Goal: Check status: Check status

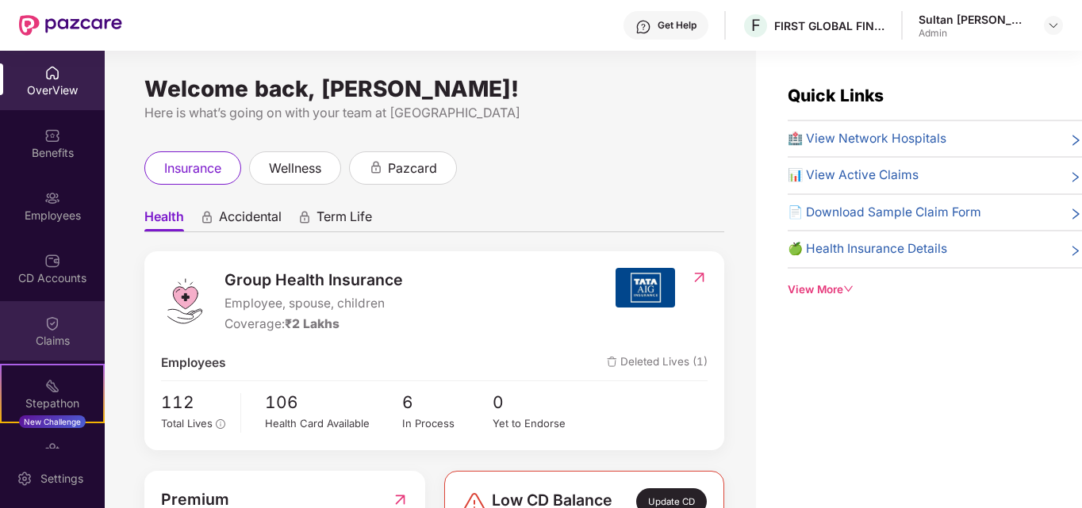
click at [44, 325] on img at bounding box center [52, 324] width 16 height 16
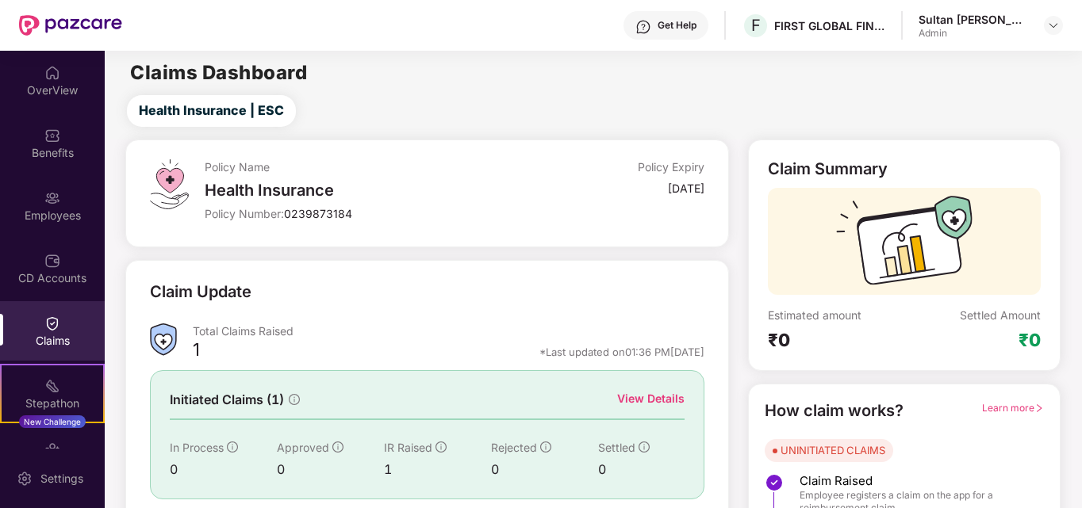
click at [664, 397] on div "View Details" at bounding box center [650, 398] width 67 height 17
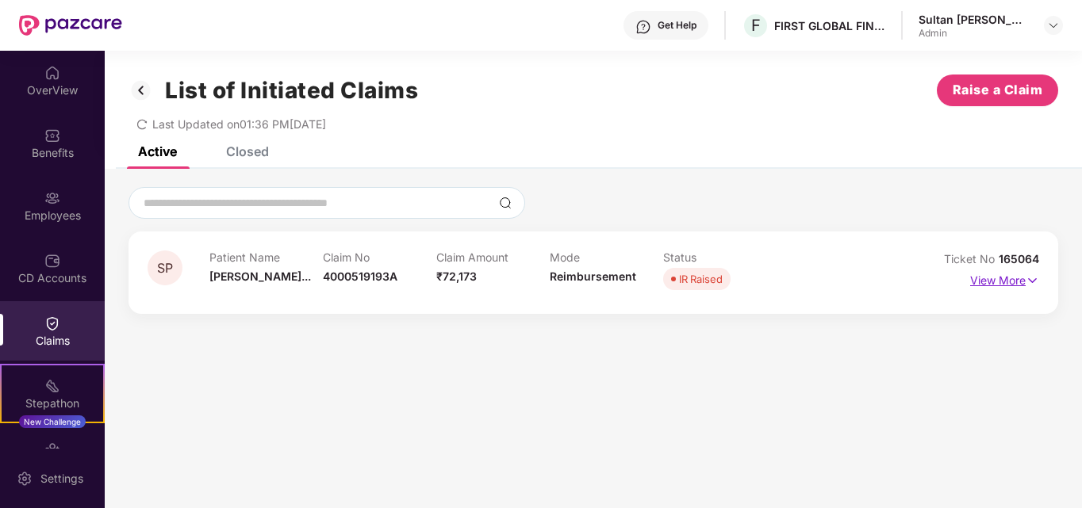
click at [1026, 278] on img at bounding box center [1031, 280] width 13 height 17
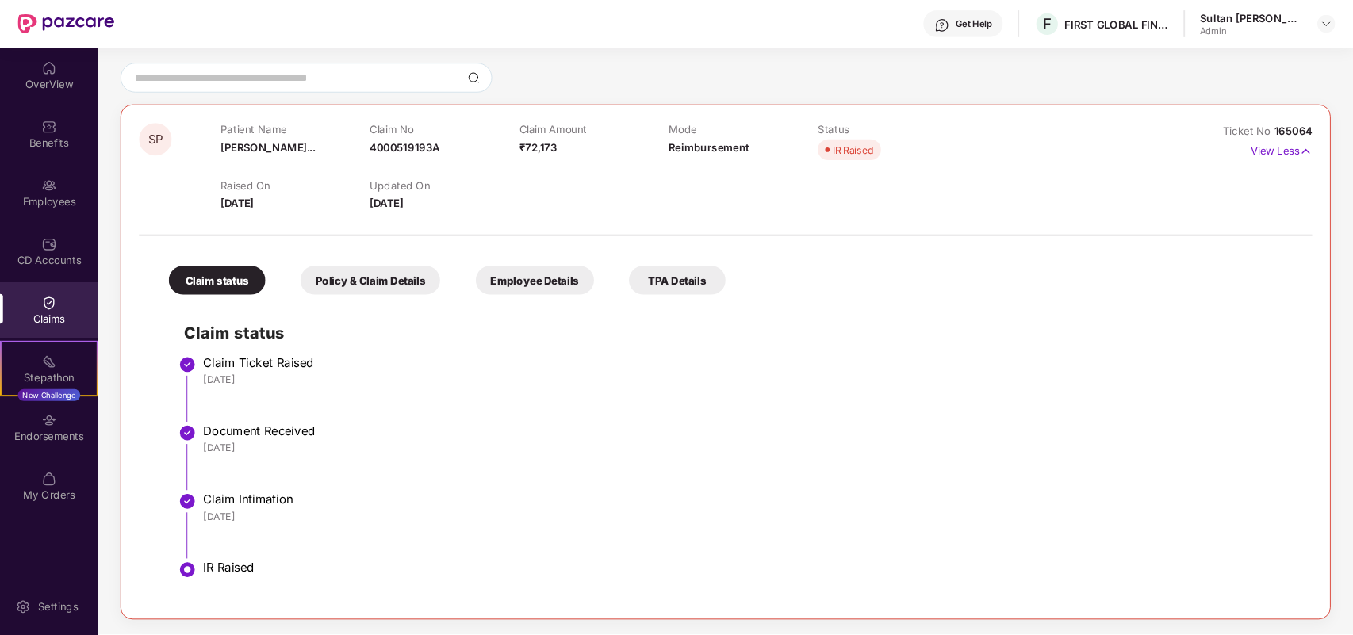
scroll to position [121, 0]
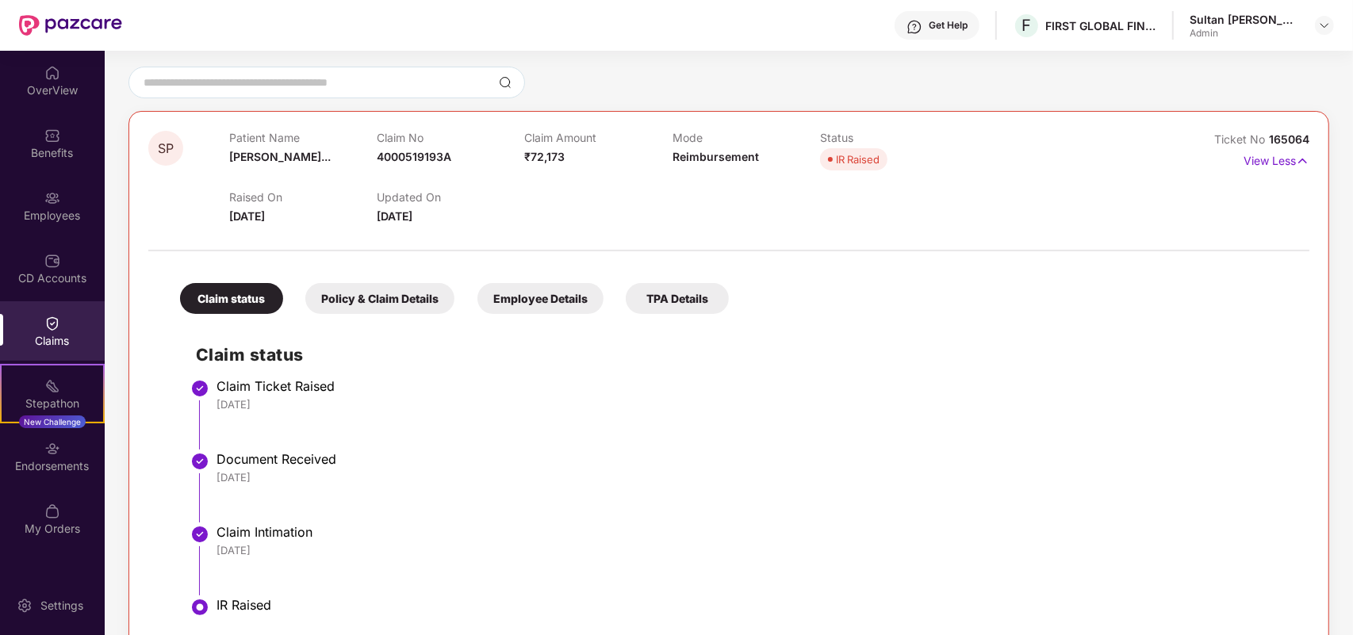
drag, startPoint x: 1122, startPoint y: 82, endPoint x: 1353, endPoint y: 10, distance: 241.8
click at [1081, 81] on div at bounding box center [728, 83] width 1201 height 32
click at [1081, 85] on div at bounding box center [728, 83] width 1201 height 32
click at [427, 297] on div "Policy & Claim Details" at bounding box center [379, 298] width 149 height 31
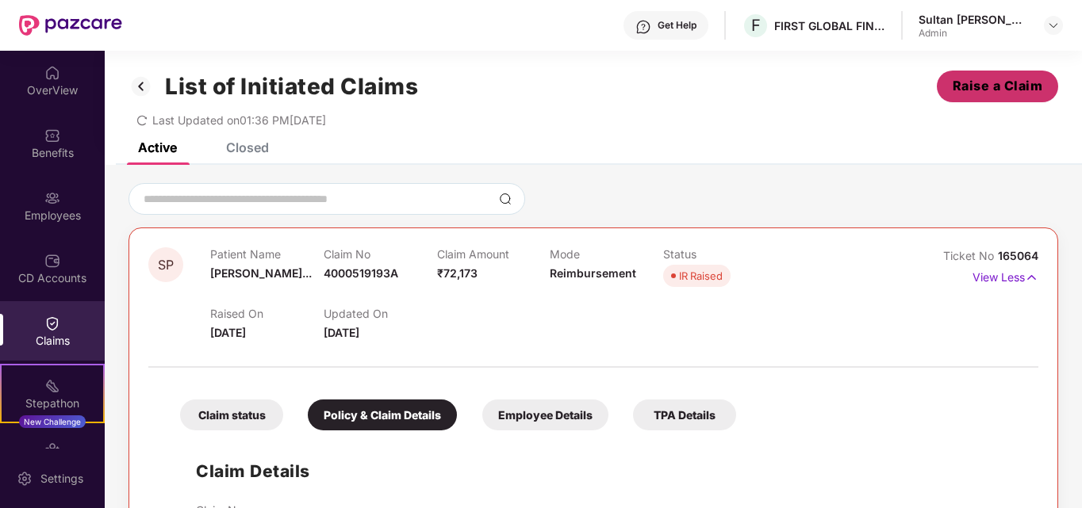
scroll to position [5, 0]
